Goal: Task Accomplishment & Management: Complete application form

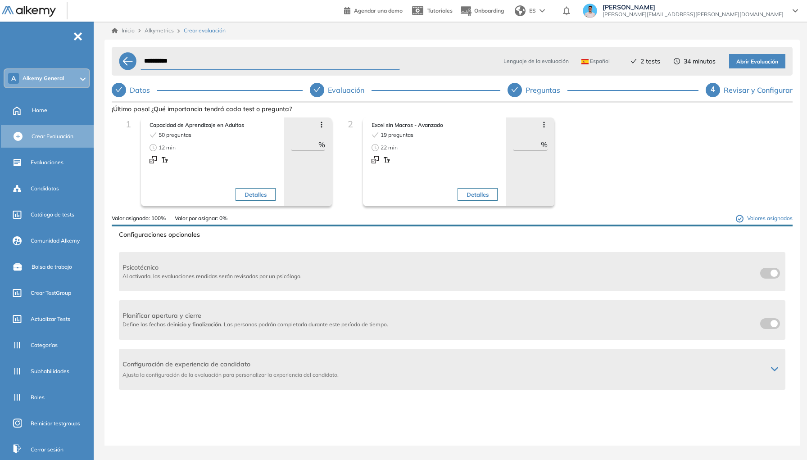
scroll to position [23, 0]
click at [447, 75] on div "**********" at bounding box center [452, 72] width 681 height 58
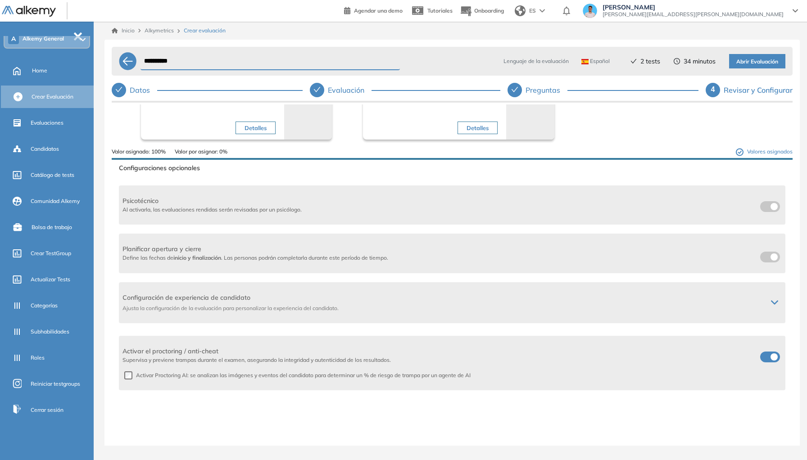
scroll to position [75, 0]
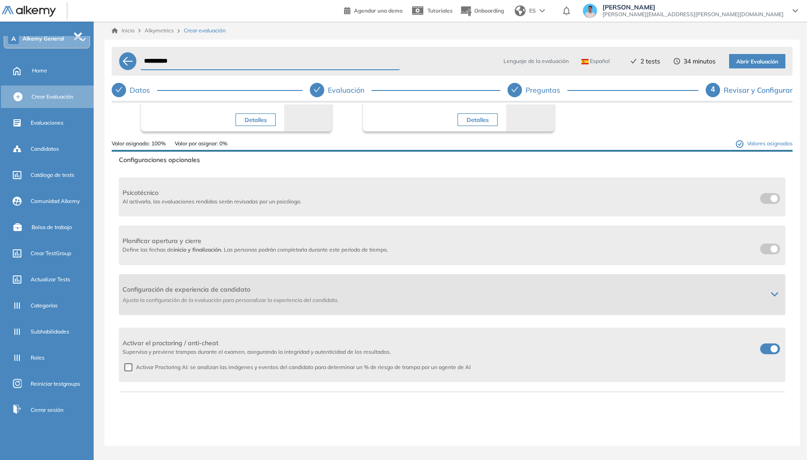
click at [769, 291] on div at bounding box center [774, 294] width 14 height 7
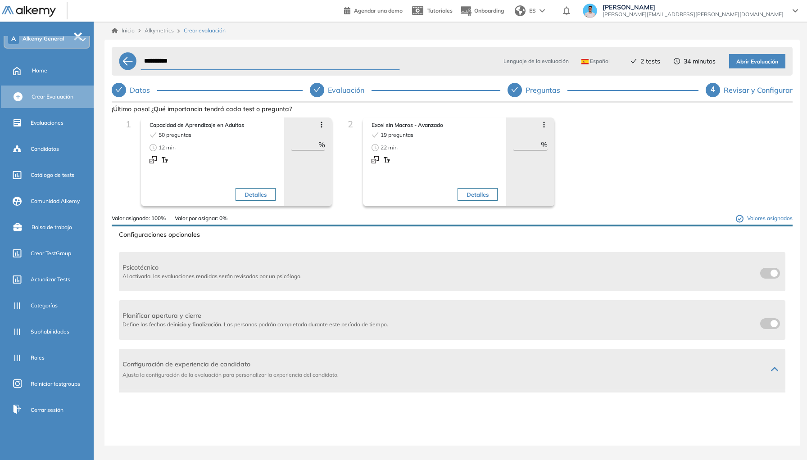
scroll to position [23, 0]
click at [770, 58] on span "Abrir Evaluación" at bounding box center [757, 62] width 42 height 9
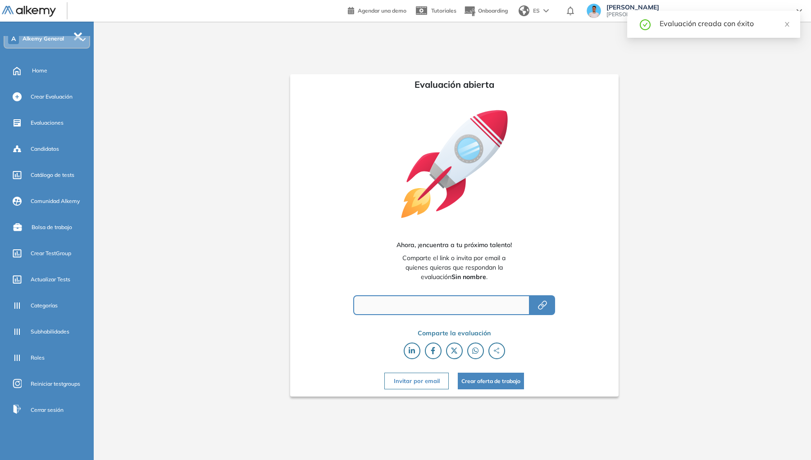
type input "**********"
click at [740, 62] on div "**********" at bounding box center [453, 234] width 713 height 424
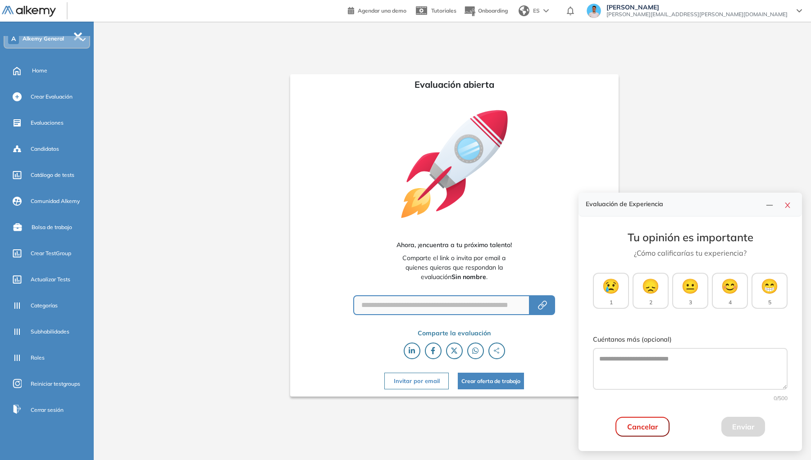
click at [648, 391] on div "Cuéntanos más (opcional) 0 /500" at bounding box center [690, 369] width 195 height 68
click at [712, 422] on div "Cancelar Enviar" at bounding box center [690, 427] width 195 height 20
click at [684, 354] on textarea "Cuéntanos más (opcional)" at bounding box center [690, 369] width 195 height 42
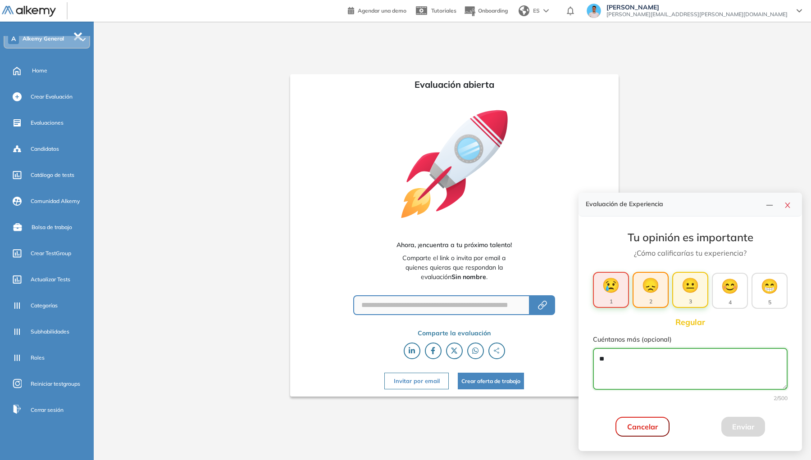
type textarea "**"
click at [695, 306] on button "😐 3" at bounding box center [690, 290] width 36 height 36
click at [713, 375] on textarea "**" at bounding box center [690, 369] width 195 height 42
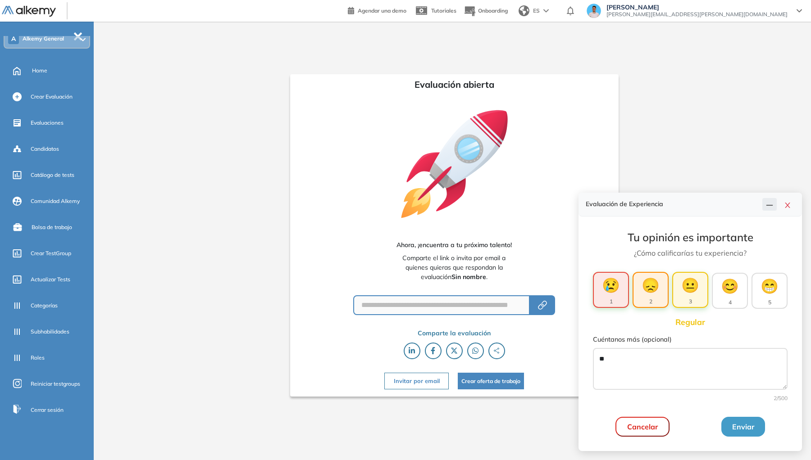
click at [772, 206] on icon "line" at bounding box center [769, 205] width 7 height 7
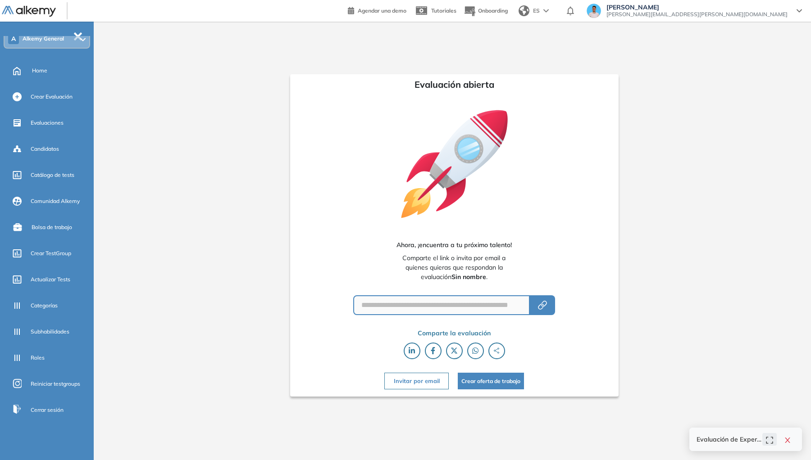
click at [767, 441] on icon "expand" at bounding box center [769, 440] width 7 height 7
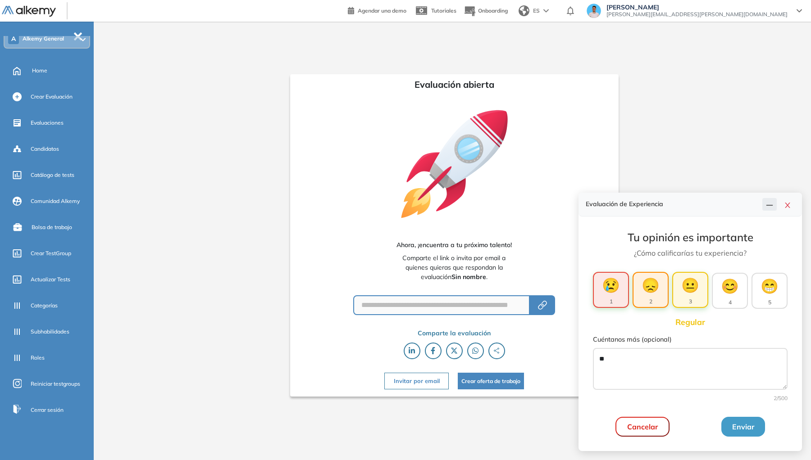
click at [772, 203] on icon "line" at bounding box center [769, 205] width 7 height 7
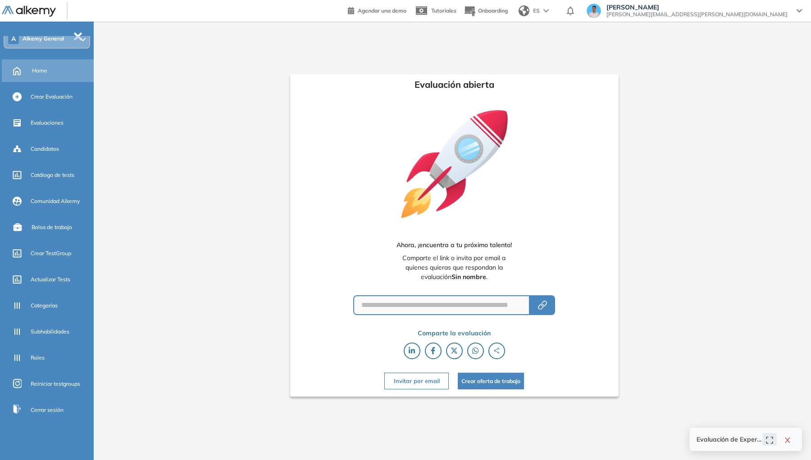
click at [41, 68] on span "Home" at bounding box center [39, 71] width 15 height 8
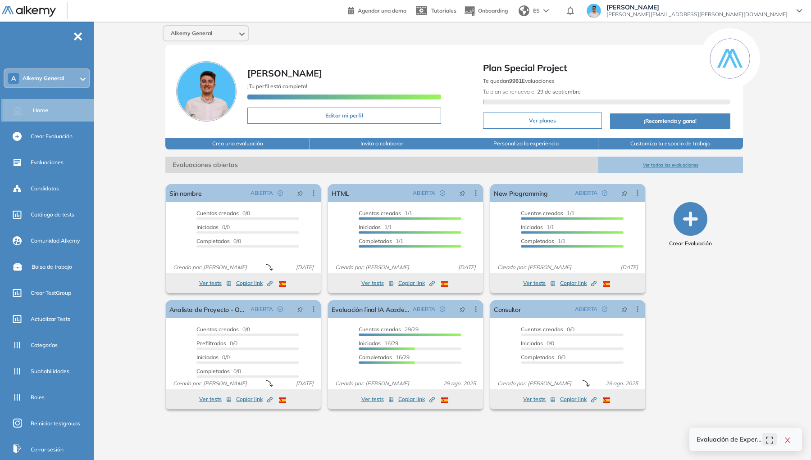
click at [30, 116] on div "Home" at bounding box center [49, 110] width 93 height 23
click at [53, 163] on span "Evaluaciones" at bounding box center [47, 163] width 33 height 8
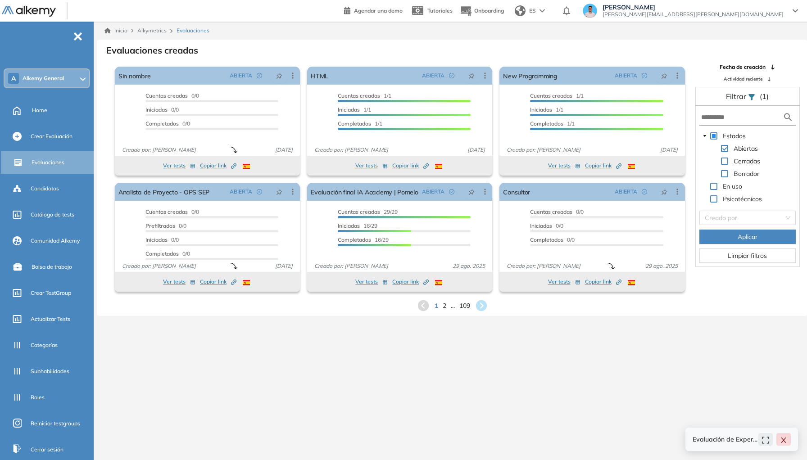
click at [779, 440] on button "button" at bounding box center [783, 439] width 14 height 13
click at [763, 372] on div "Inicio Alkymetrics Evaluaciones Evaluaciones creadas El proctoring será activad…" at bounding box center [452, 252] width 710 height 460
click at [235, 169] on div "Created by potrace 1.16, written by [PERSON_NAME] [DATE]-[DATE]" at bounding box center [233, 166] width 5 height 8
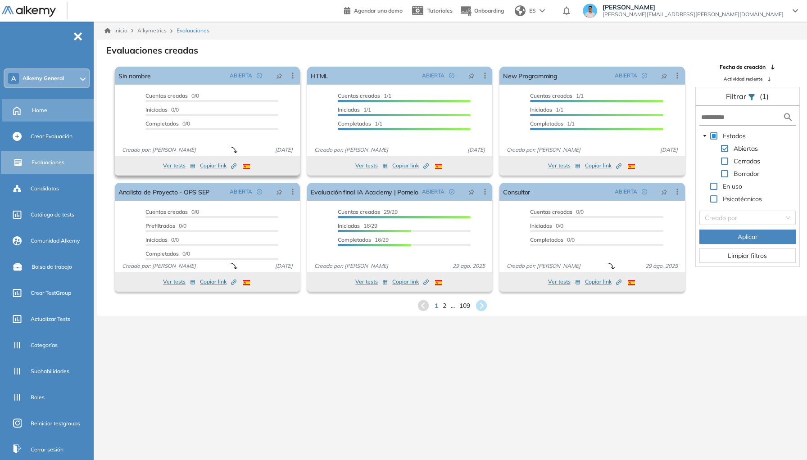
click at [59, 118] on div "Home" at bounding box center [49, 110] width 94 height 23
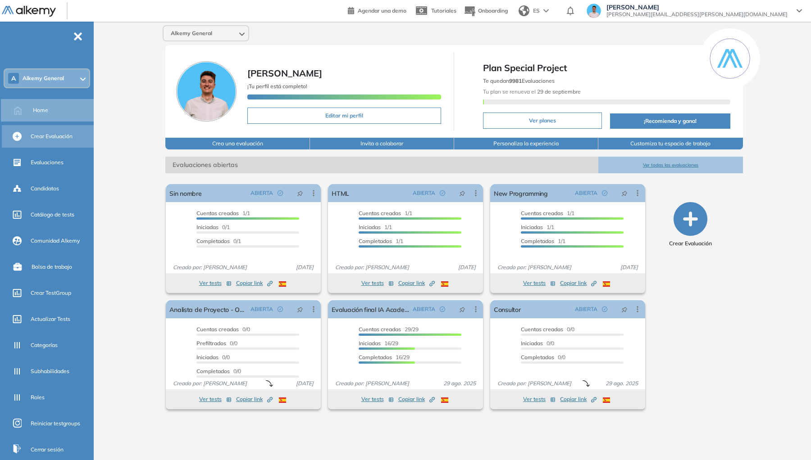
click at [63, 134] on span "Crear Evaluación" at bounding box center [52, 136] width 42 height 8
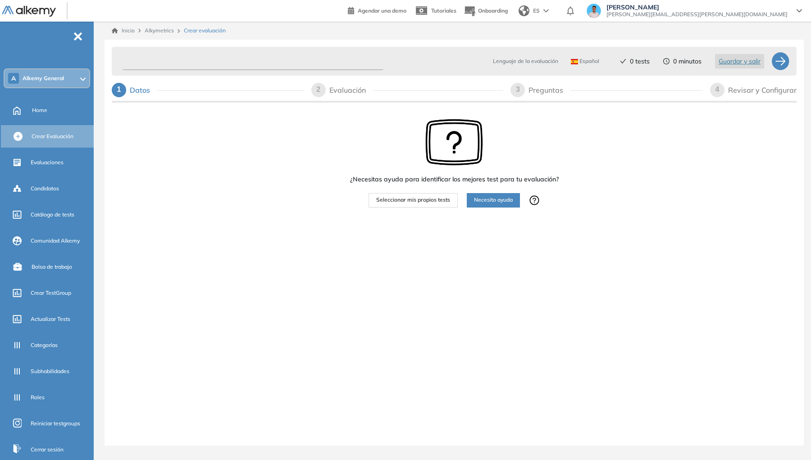
click at [344, 69] on input "text" at bounding box center [252, 62] width 261 height 18
type input "*"
click at [132, 63] on input "********" at bounding box center [252, 62] width 261 height 18
click at [120, 60] on div "********* Lenguaje de la evaluación Español Español Inglés Portugués 0 tests 0 …" at bounding box center [445, 61] width 652 height 22
click at [124, 60] on input "*********" at bounding box center [252, 62] width 261 height 18
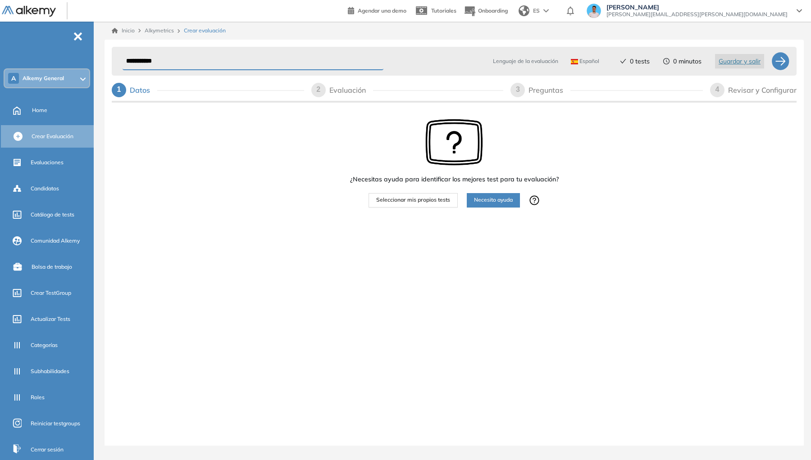
type input "**********"
click at [66, 73] on div "A Alkemy General" at bounding box center [47, 78] width 85 height 18
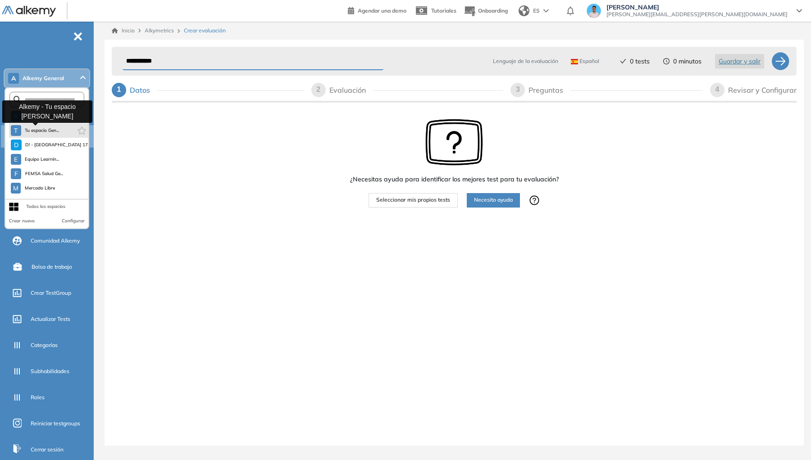
click at [53, 135] on button "T Tu espacio Gen..." at bounding box center [35, 130] width 49 height 11
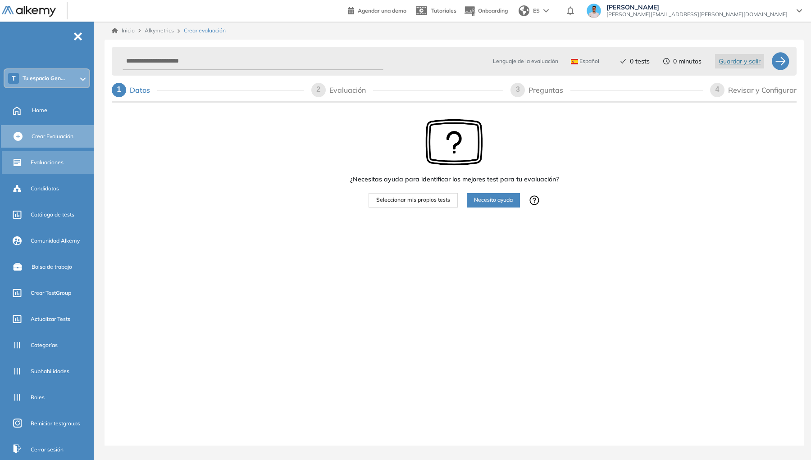
click at [68, 162] on div "Evaluaciones" at bounding box center [61, 162] width 61 height 15
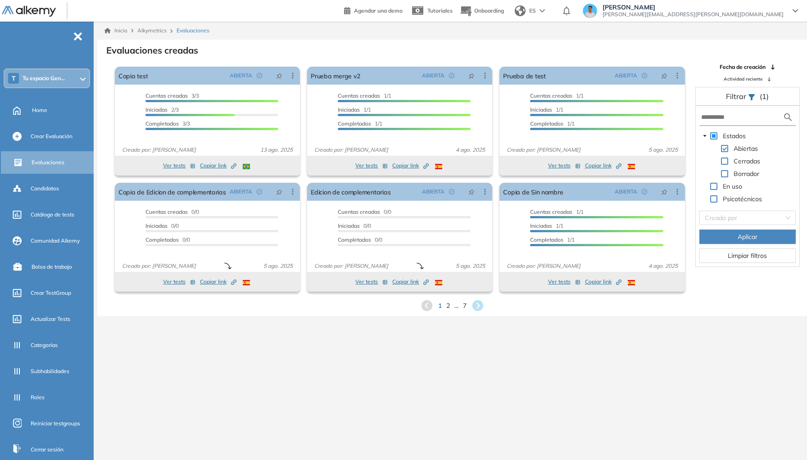
click at [79, 83] on div "T Tu espacio Gen..." at bounding box center [47, 78] width 85 height 18
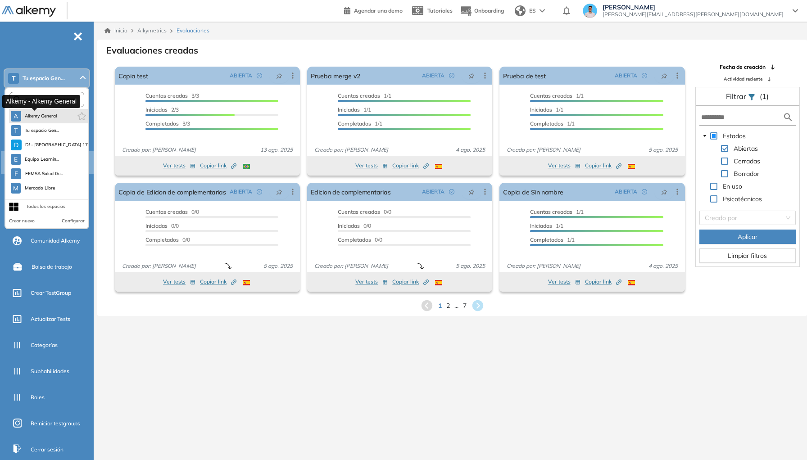
click at [50, 116] on span "Alkemy General" at bounding box center [41, 116] width 32 height 7
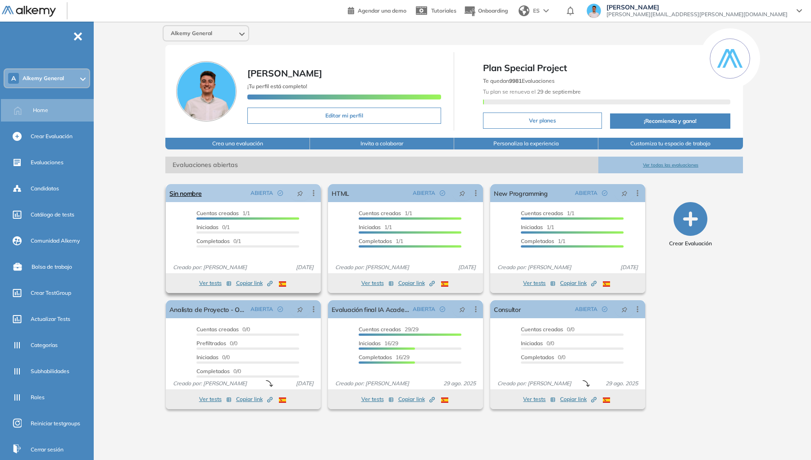
click at [310, 197] on icon at bounding box center [313, 193] width 9 height 9
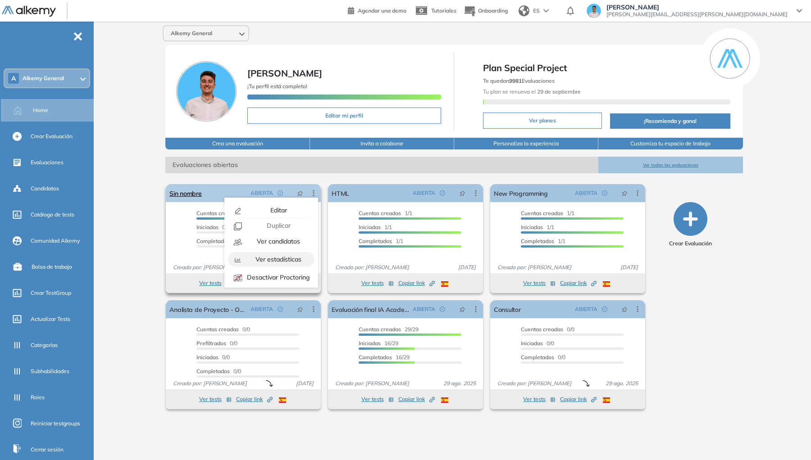
scroll to position [56, 0]
click at [280, 258] on span "Mover de workspace" at bounding box center [277, 257] width 62 height 8
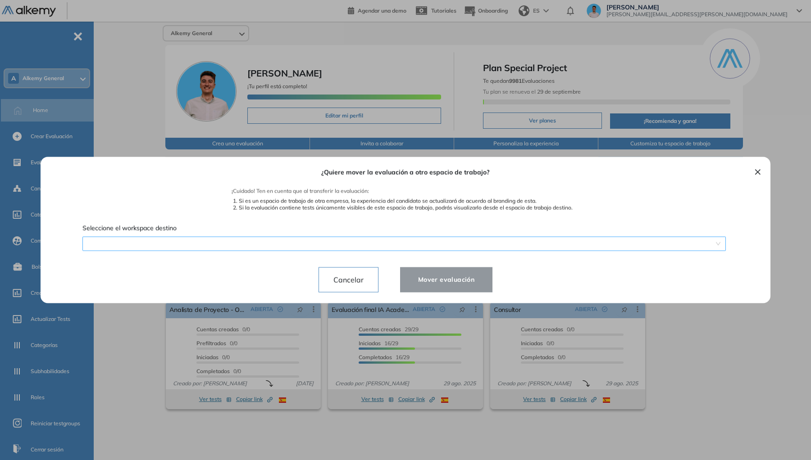
click at [376, 247] on span at bounding box center [404, 244] width 632 height 14
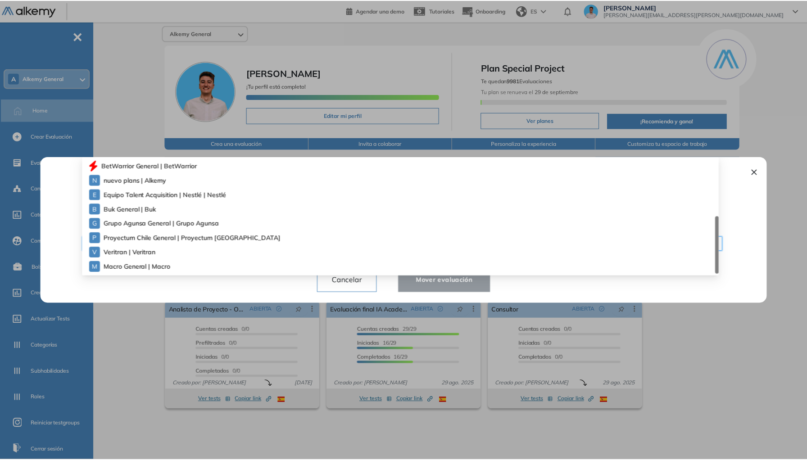
scroll to position [0, 0]
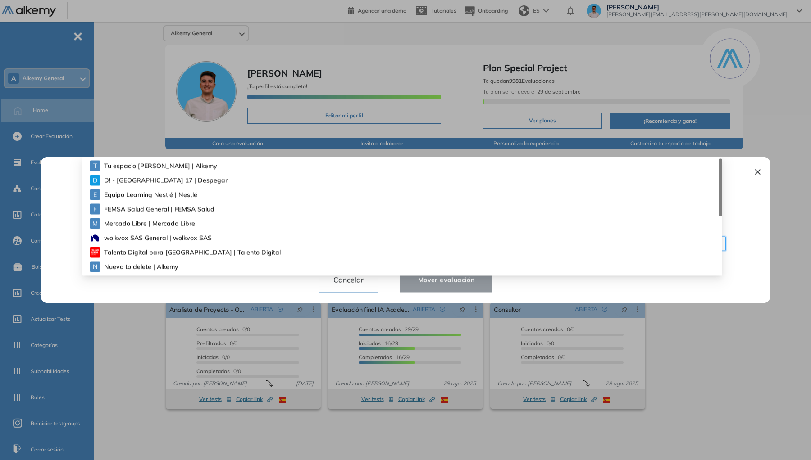
click at [200, 168] on div "T Tu espacio [PERSON_NAME] | Alkemy" at bounding box center [406, 166] width 632 height 14
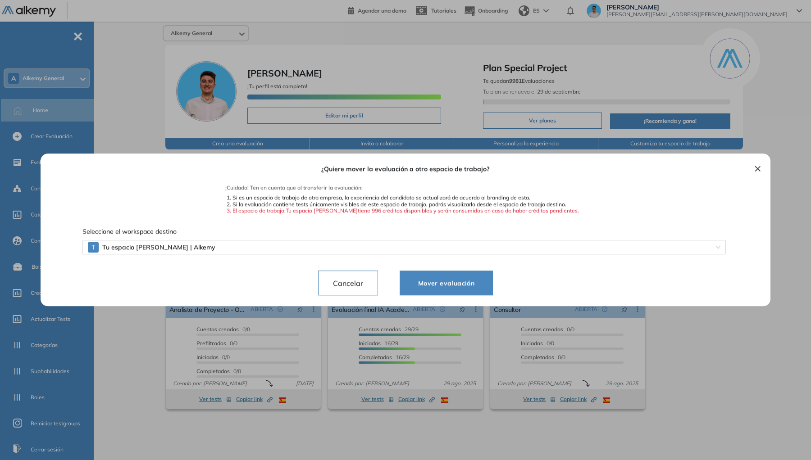
click at [442, 282] on span "Mover evaluación" at bounding box center [446, 283] width 71 height 11
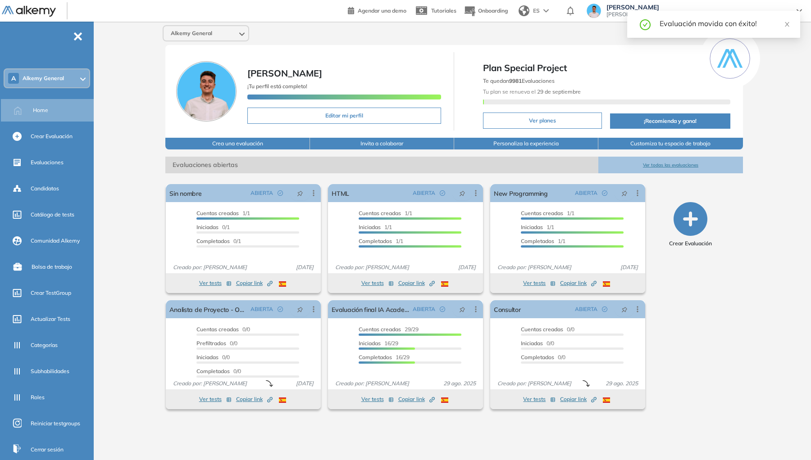
click at [46, 80] on span "Alkemy General" at bounding box center [43, 78] width 41 height 7
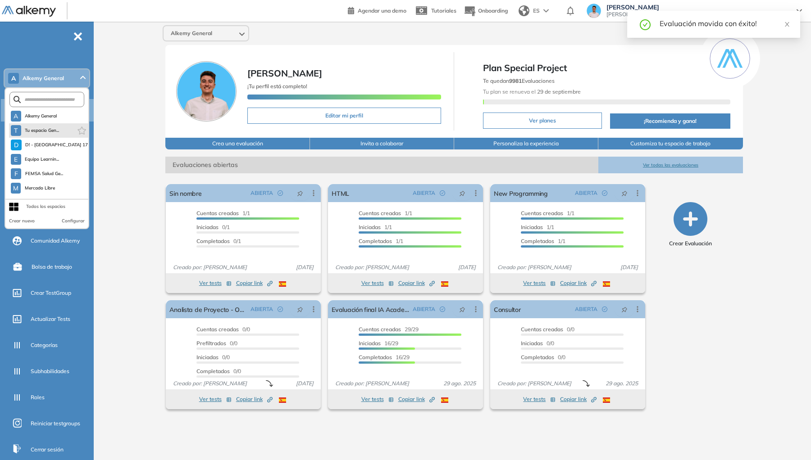
click at [65, 132] on li "T Tu espacio Gen..." at bounding box center [48, 130] width 79 height 14
click at [34, 131] on span "Tu espacio Gen..." at bounding box center [42, 130] width 35 height 7
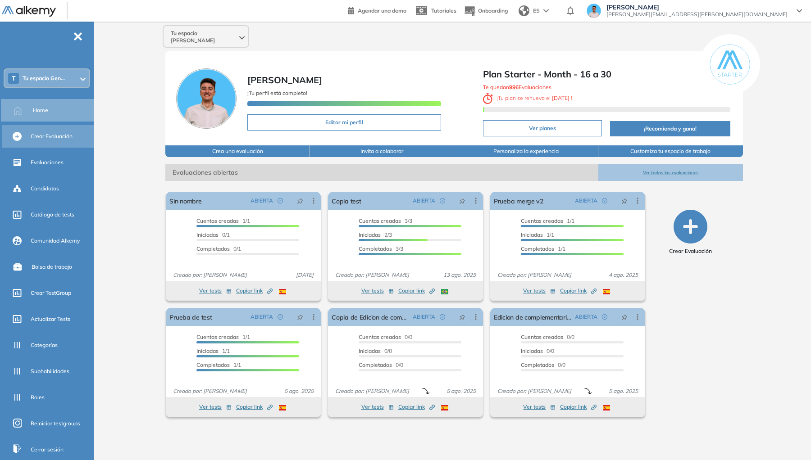
click at [57, 129] on div "Crear Evaluación" at bounding box center [61, 136] width 61 height 15
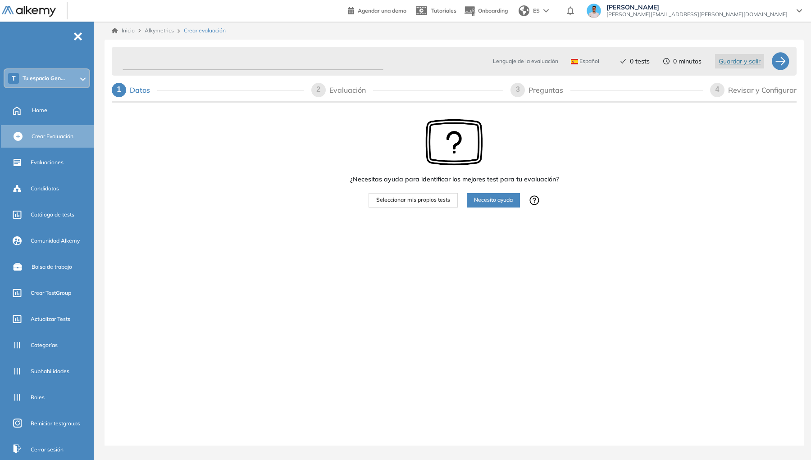
click at [259, 65] on input "text" at bounding box center [252, 62] width 261 height 18
type input "**********"
click at [438, 196] on span "Seleccionar mis propios tests" at bounding box center [413, 200] width 74 height 9
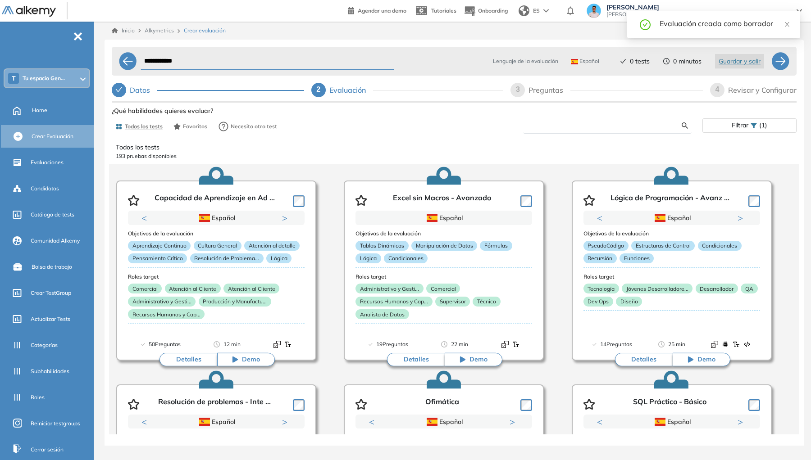
click at [576, 123] on input "text" at bounding box center [605, 126] width 151 height 8
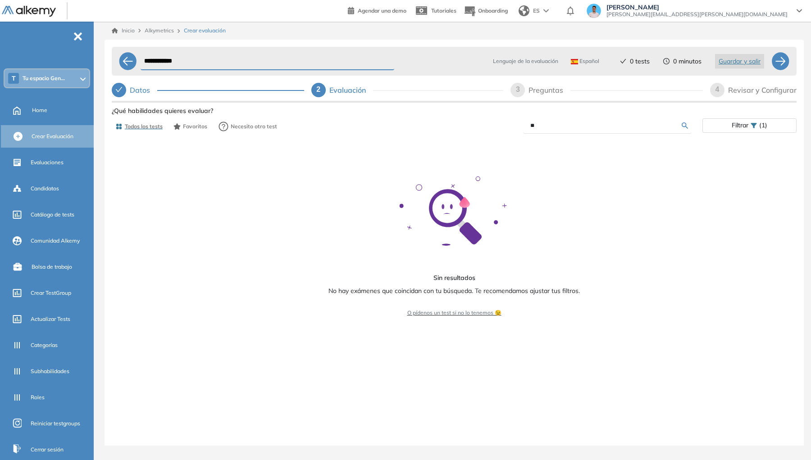
type input "*"
type input "******"
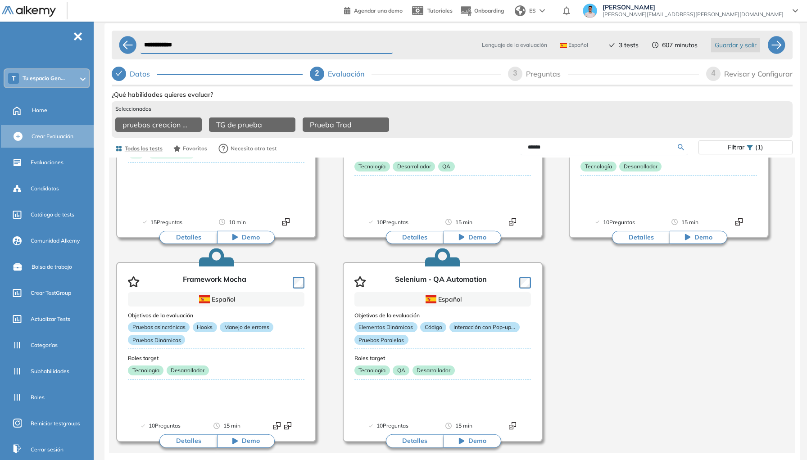
scroll to position [102, 0]
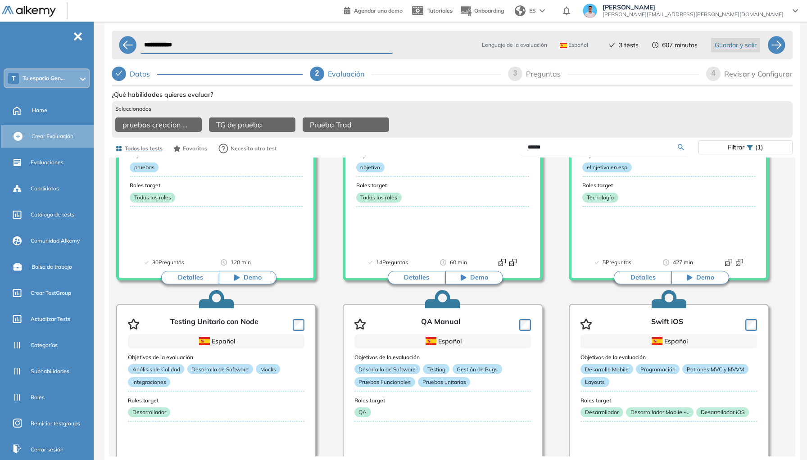
click at [511, 69] on div "3" at bounding box center [515, 74] width 14 height 14
select select "*****"
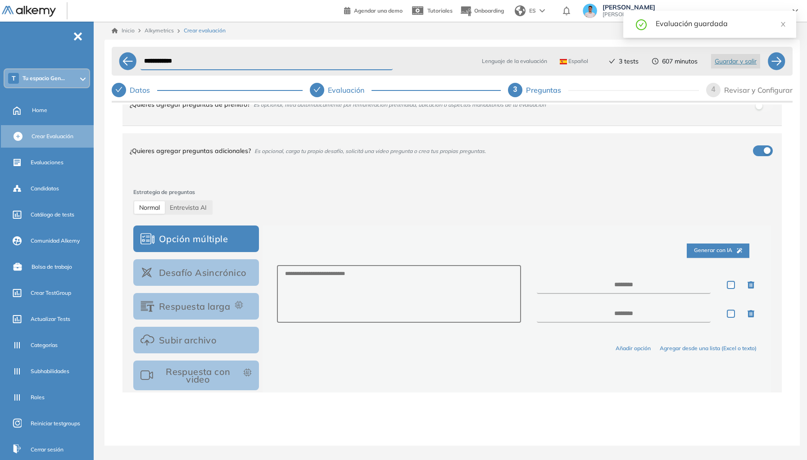
scroll to position [0, 0]
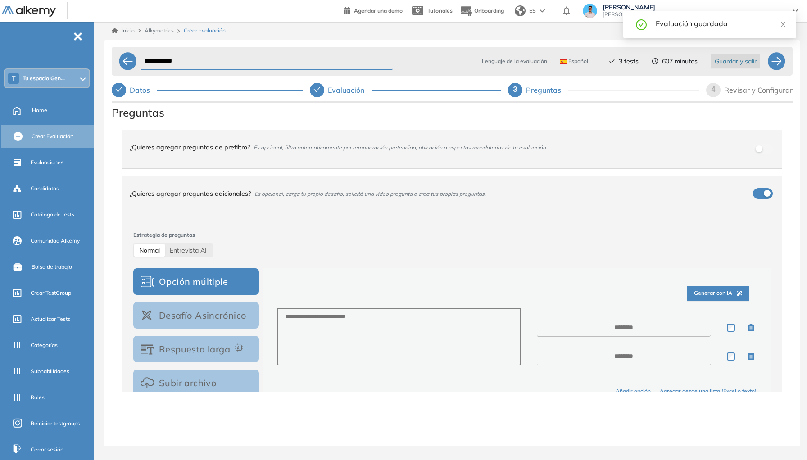
click at [703, 279] on div "Generar con IA" at bounding box center [517, 293] width 480 height 29
click at [704, 289] on span "Generar con IA" at bounding box center [718, 293] width 48 height 9
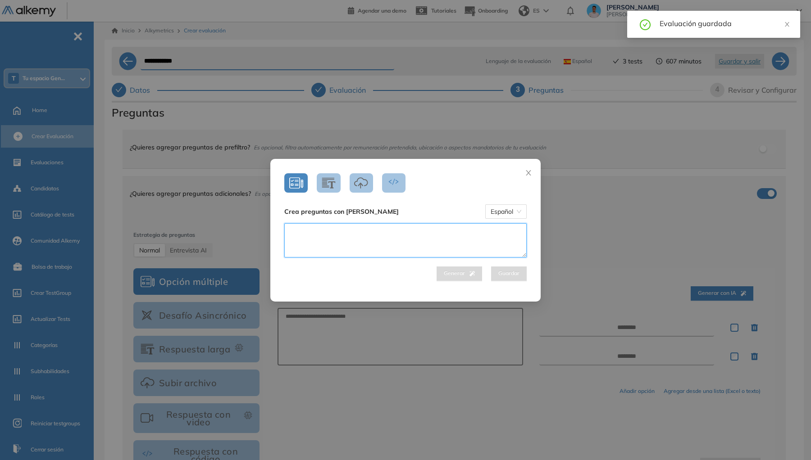
click at [377, 229] on textarea at bounding box center [405, 240] width 242 height 34
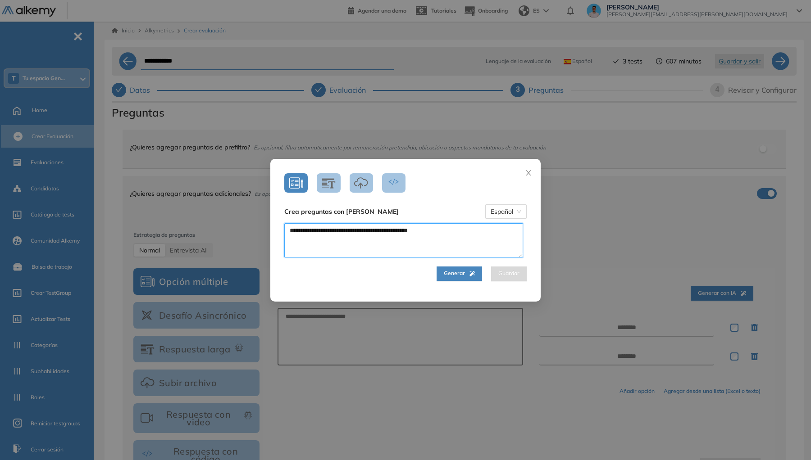
type textarea "**********"
click at [454, 274] on span "Generar" at bounding box center [459, 273] width 31 height 9
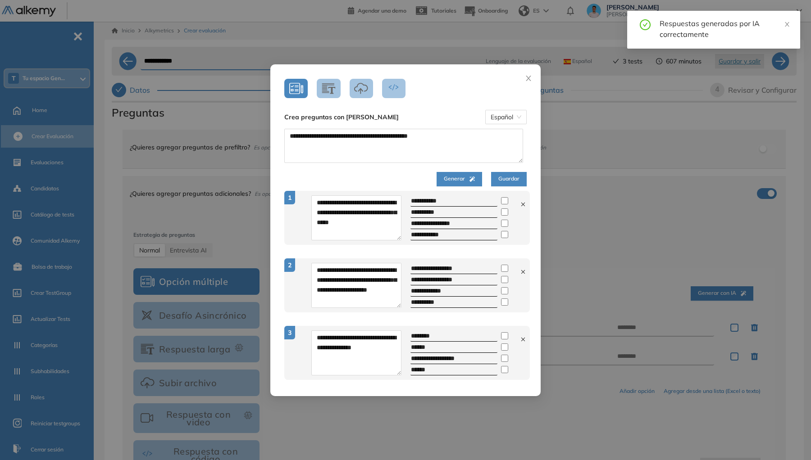
click at [499, 182] on span "Guardar" at bounding box center [508, 179] width 21 height 9
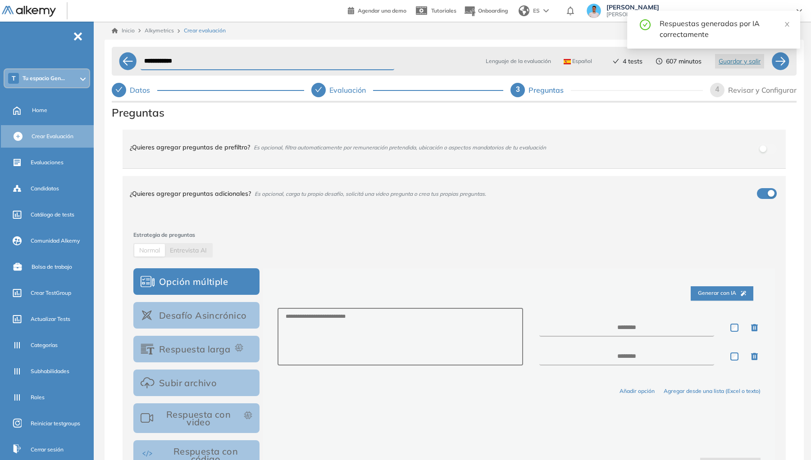
scroll to position [147, 0]
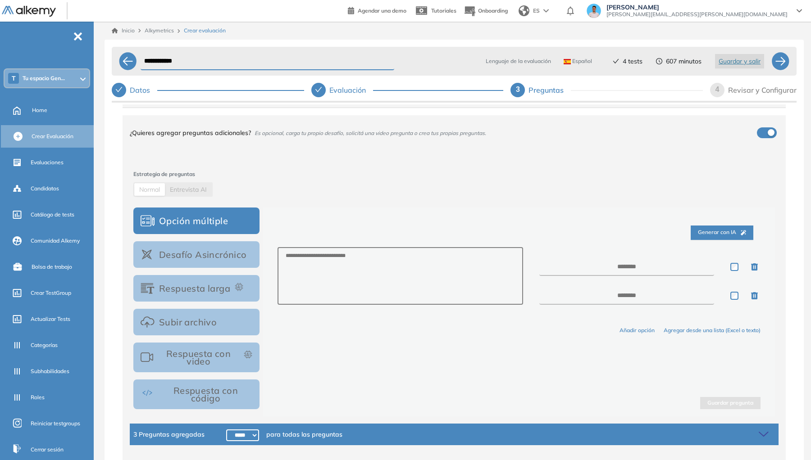
select select "******"
click at [649, 342] on div "Estrategia de preguntas Normal Entrevista AI Opción múltiple Desafío Asincrónic…" at bounding box center [454, 306] width 649 height 308
click at [758, 428] on icon at bounding box center [764, 434] width 13 height 13
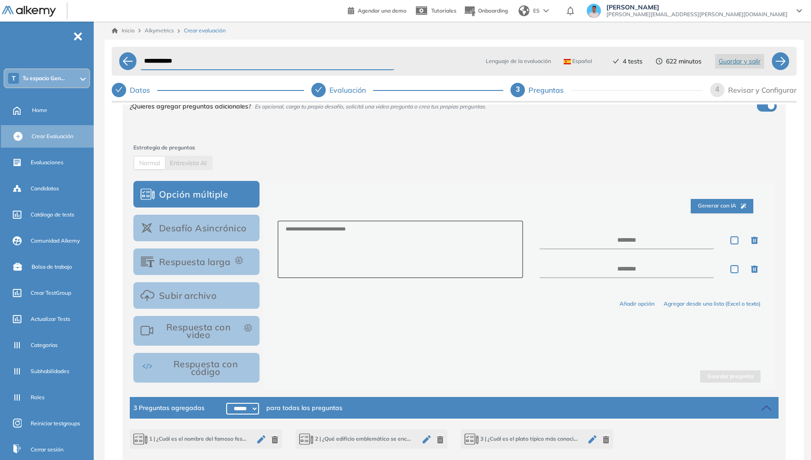
scroll to position [174, 0]
click at [758, 401] on icon at bounding box center [764, 407] width 13 height 13
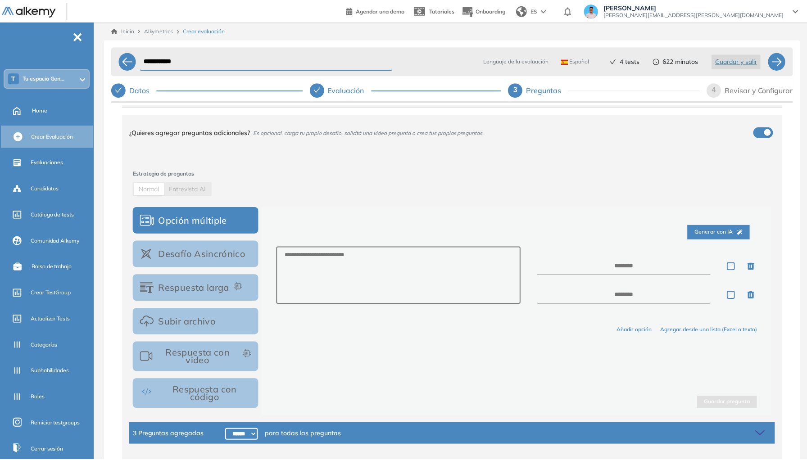
scroll to position [0, 0]
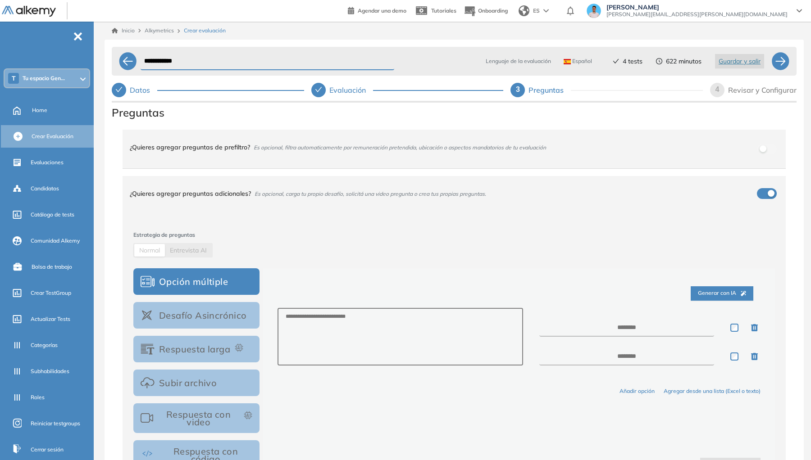
click at [774, 93] on div "Revisar y Configurar" at bounding box center [762, 90] width 68 height 14
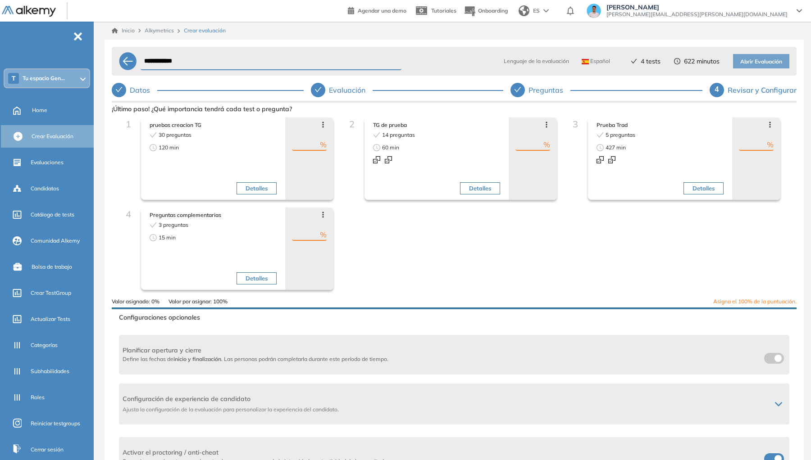
type input "**"
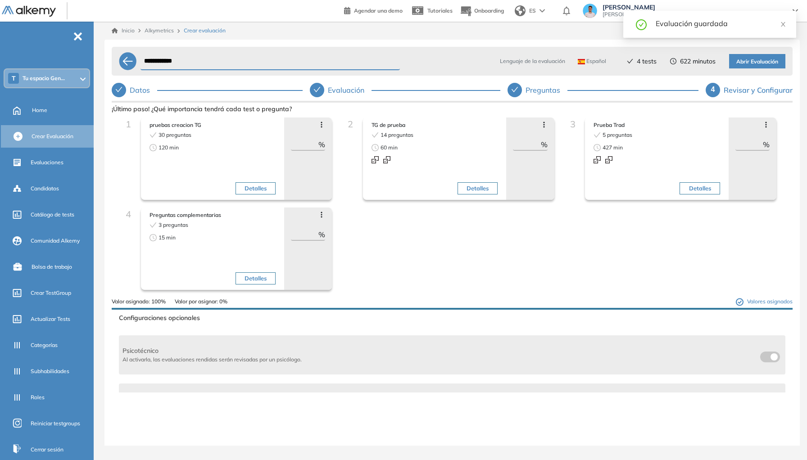
scroll to position [23, 0]
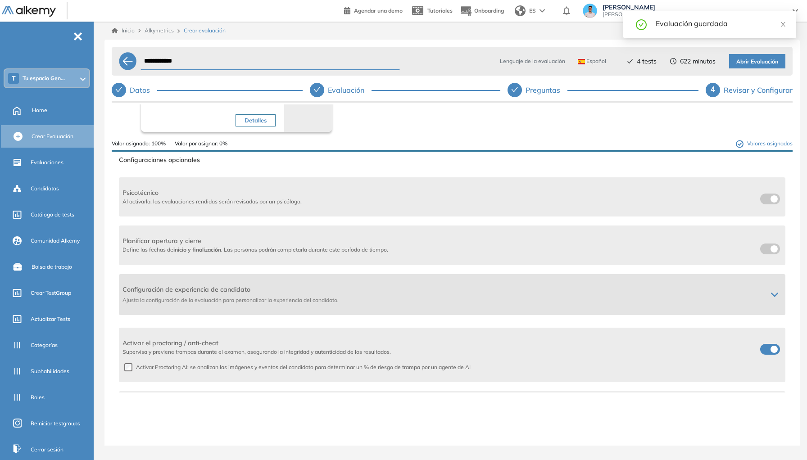
click at [772, 274] on div "Configuración de experiencia de candidato Ajusta la configuración de la evaluac…" at bounding box center [452, 294] width 667 height 41
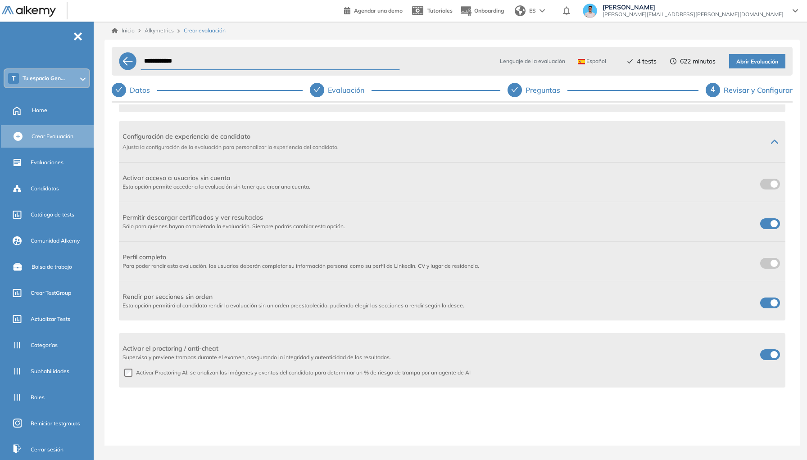
scroll to position [307, 0]
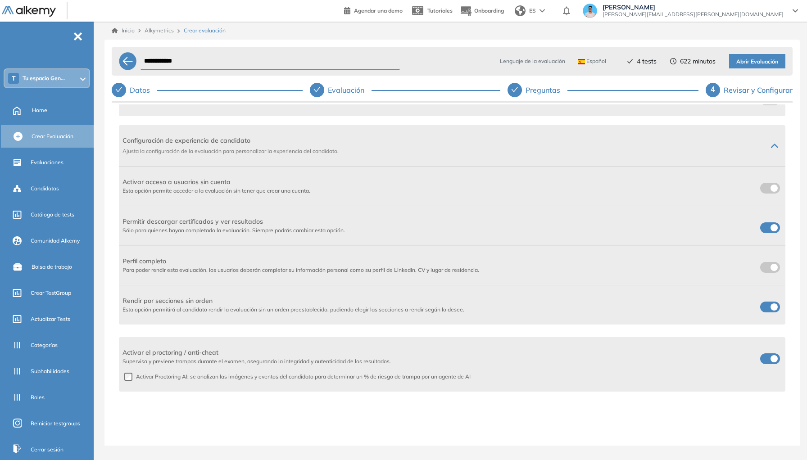
click at [772, 183] on label at bounding box center [770, 188] width 20 height 11
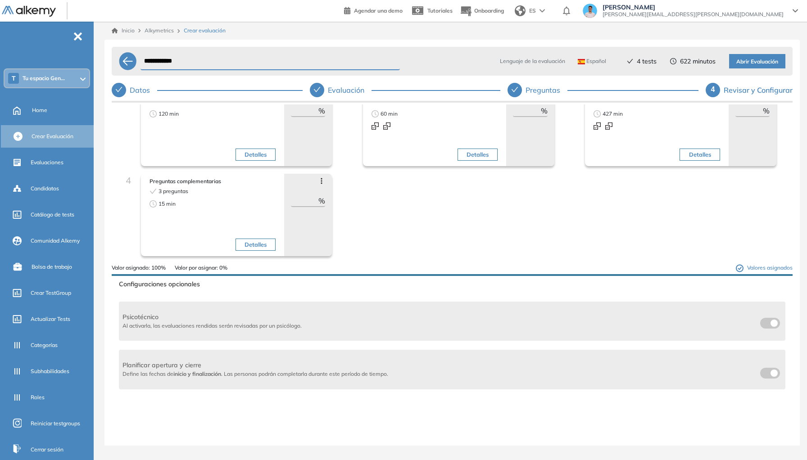
scroll to position [0, 0]
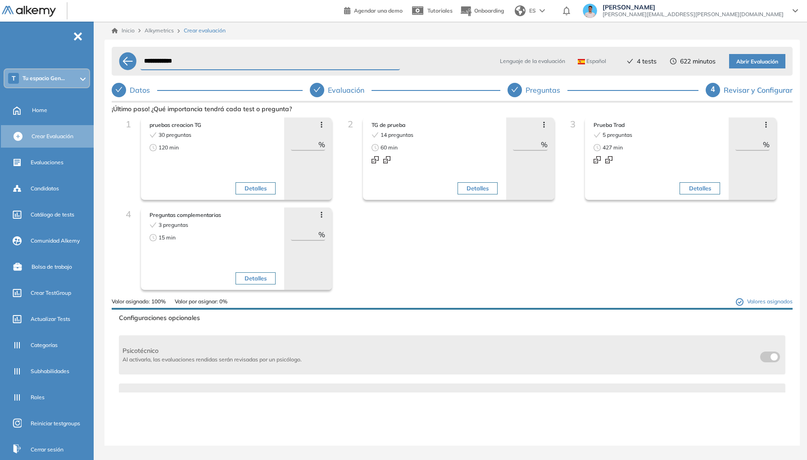
click at [762, 58] on span "Abrir Evaluación" at bounding box center [757, 62] width 42 height 9
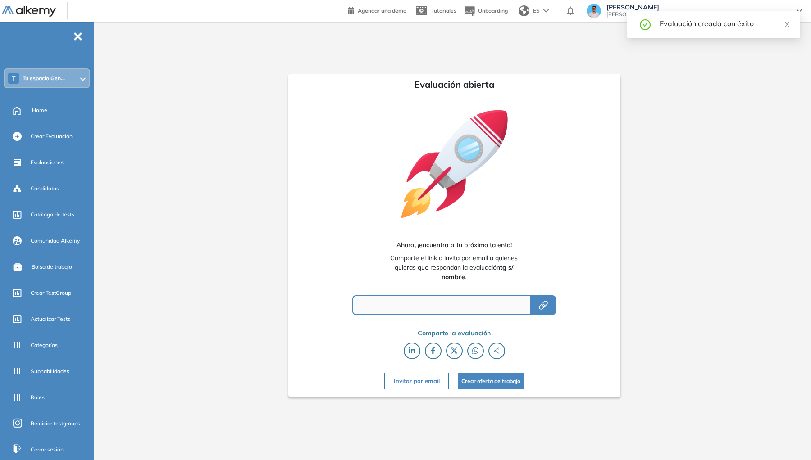
type input "**********"
click at [548, 306] on icon "button" at bounding box center [543, 305] width 11 height 11
click at [54, 114] on div "Home" at bounding box center [62, 110] width 60 height 15
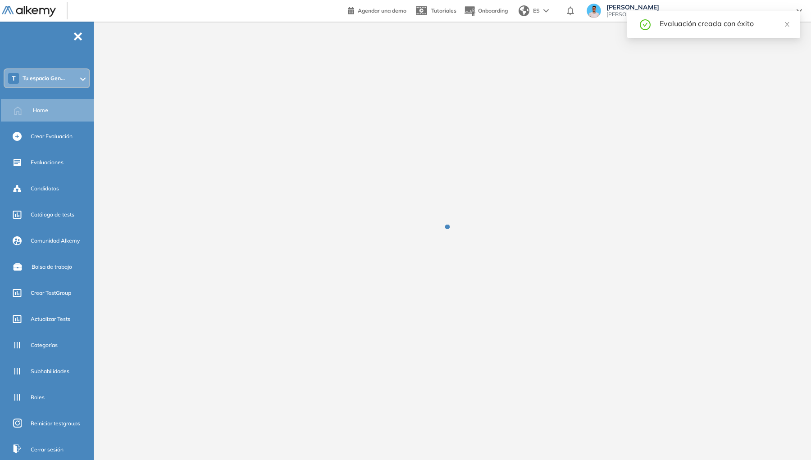
click at [732, 6] on span "[PERSON_NAME]" at bounding box center [696, 7] width 181 height 7
